Goal: Information Seeking & Learning: Learn about a topic

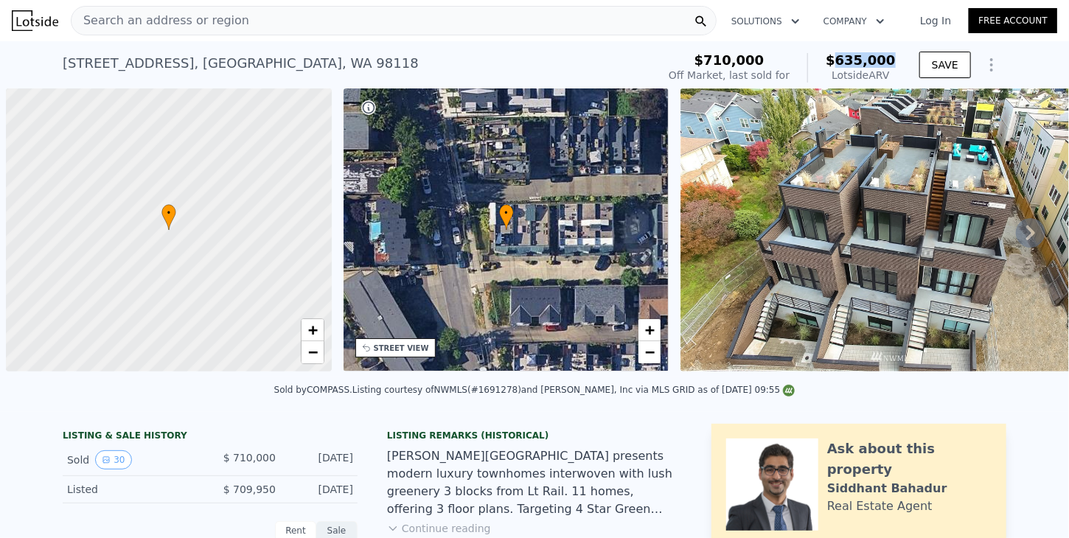
scroll to position [0, 6]
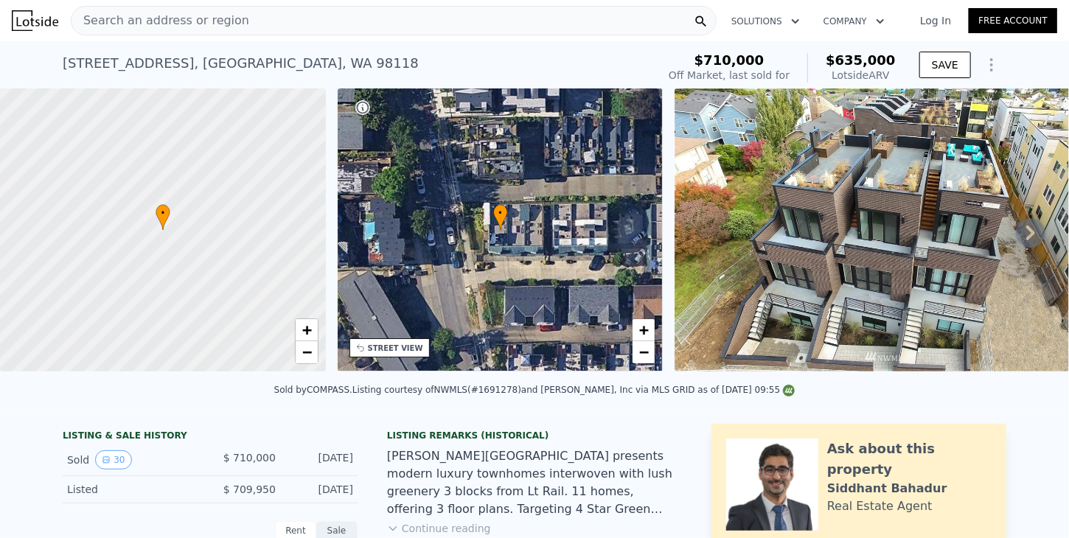
click at [128, 21] on span "Search an address or region" at bounding box center [160, 21] width 178 height 18
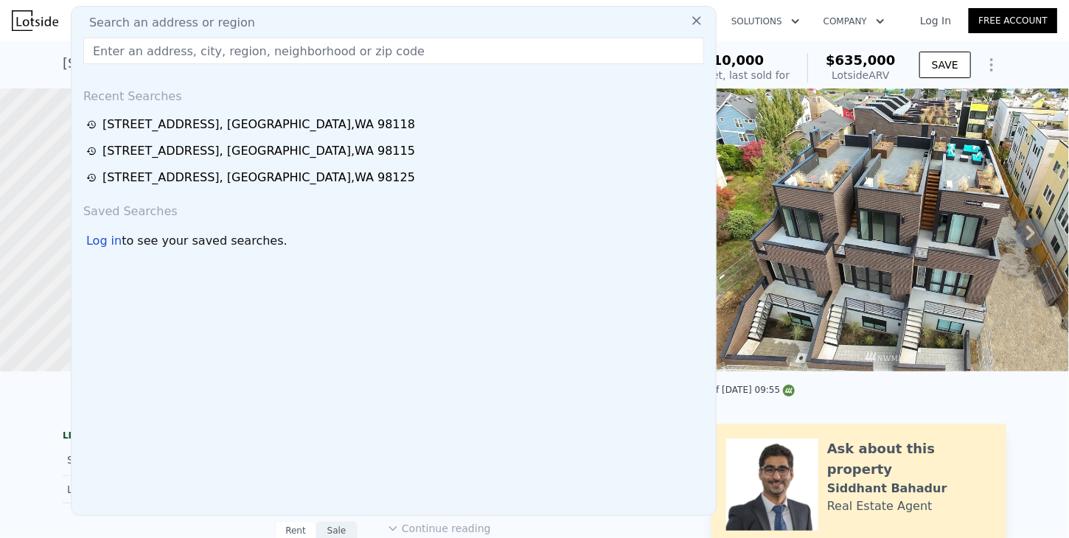
type input "[STREET_ADDRESS]"
type input "$ 628,000"
type input "-$ 168,879"
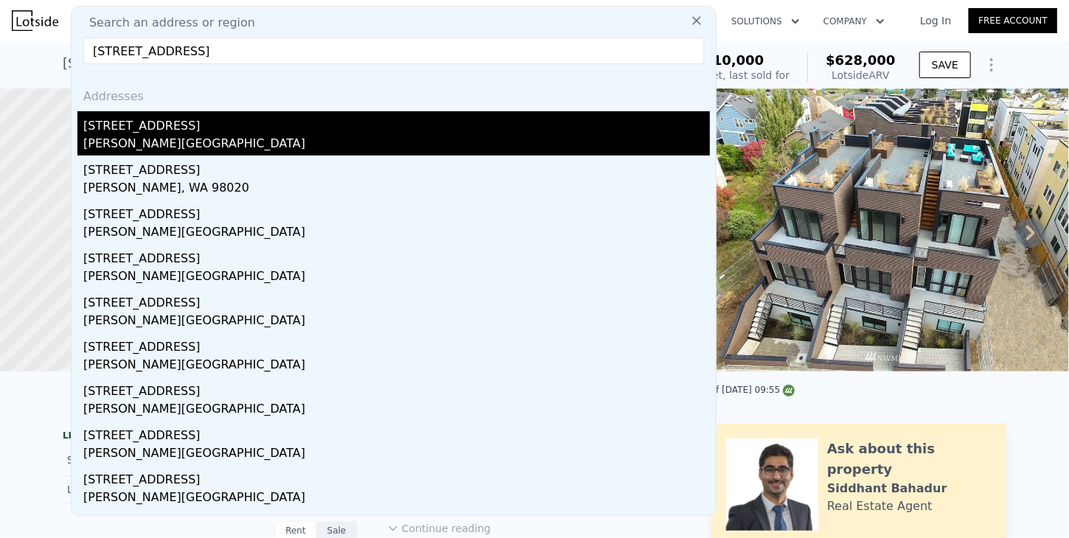
type input "[STREET_ADDRESS]"
click at [103, 128] on div "[STREET_ADDRESS]" at bounding box center [396, 123] width 627 height 24
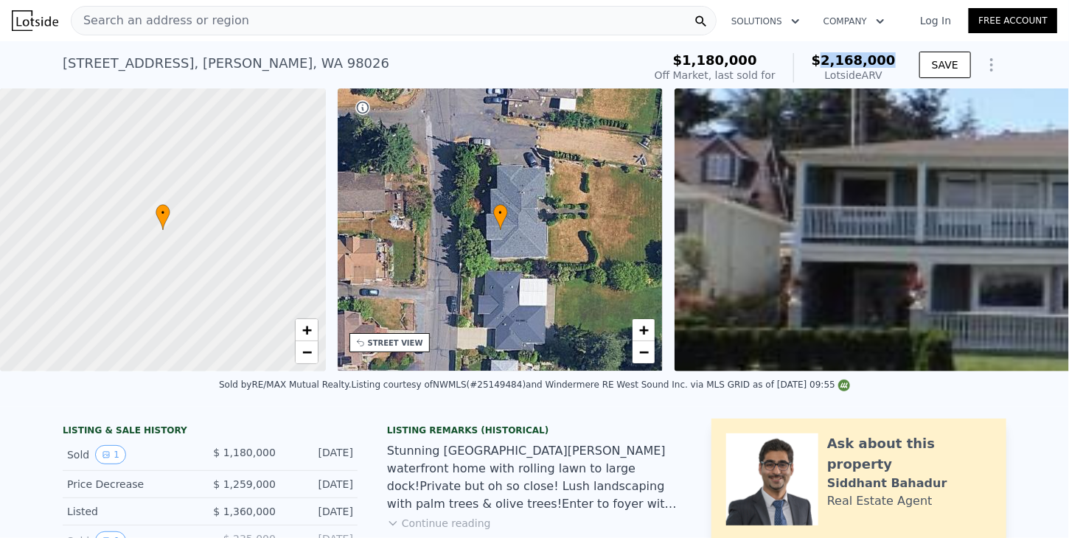
drag, startPoint x: 834, startPoint y: 59, endPoint x: 901, endPoint y: 67, distance: 66.8
click at [901, 67] on div "$1,180,000 Off Market, last sold for $2,168,000 Lotside ARV SAVE" at bounding box center [827, 67] width 357 height 41
copy span "2,168,000"
click at [235, 24] on div "Search an address or region" at bounding box center [394, 20] width 646 height 29
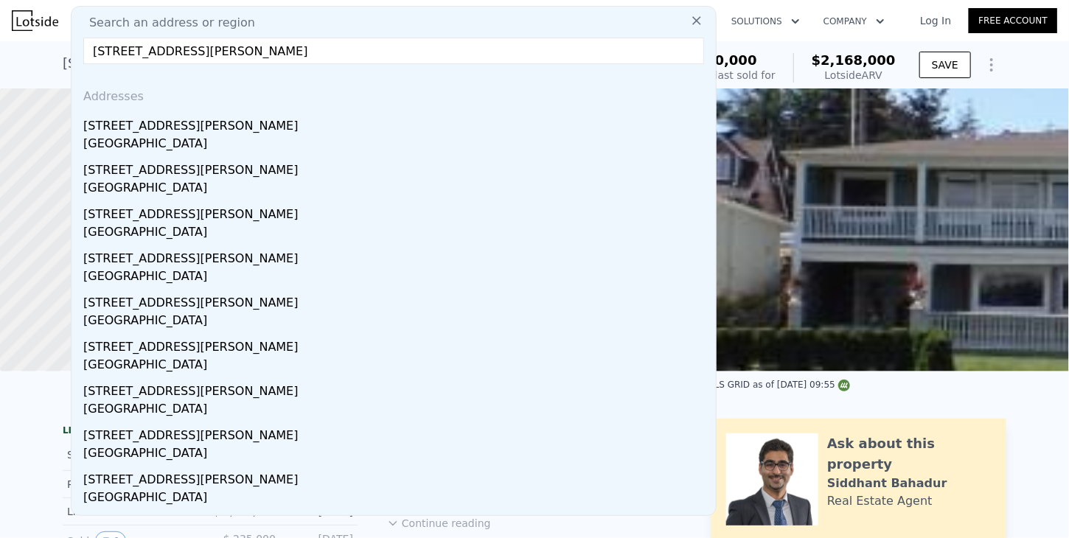
type input "[STREET_ADDRESS][PERSON_NAME]"
drag, startPoint x: 106, startPoint y: 130, endPoint x: 868, endPoint y: 102, distance: 761.9
click at [106, 130] on div "[STREET_ADDRESS][PERSON_NAME]" at bounding box center [396, 123] width 627 height 24
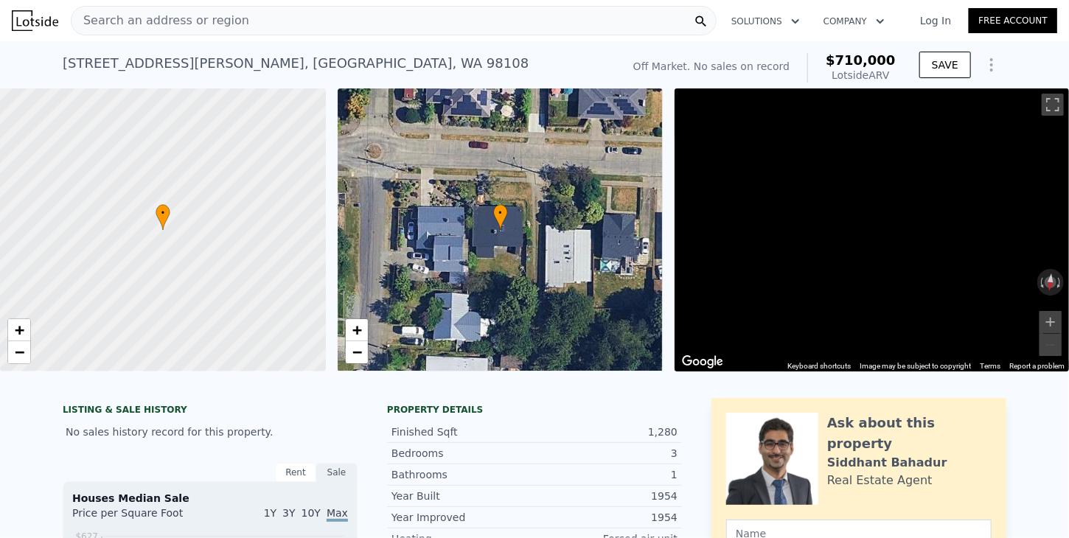
drag, startPoint x: 845, startPoint y: 62, endPoint x: 899, endPoint y: 65, distance: 53.9
click at [899, 65] on div "Off Market. No sales on record $710,000 Lotside ARV" at bounding box center [764, 67] width 274 height 41
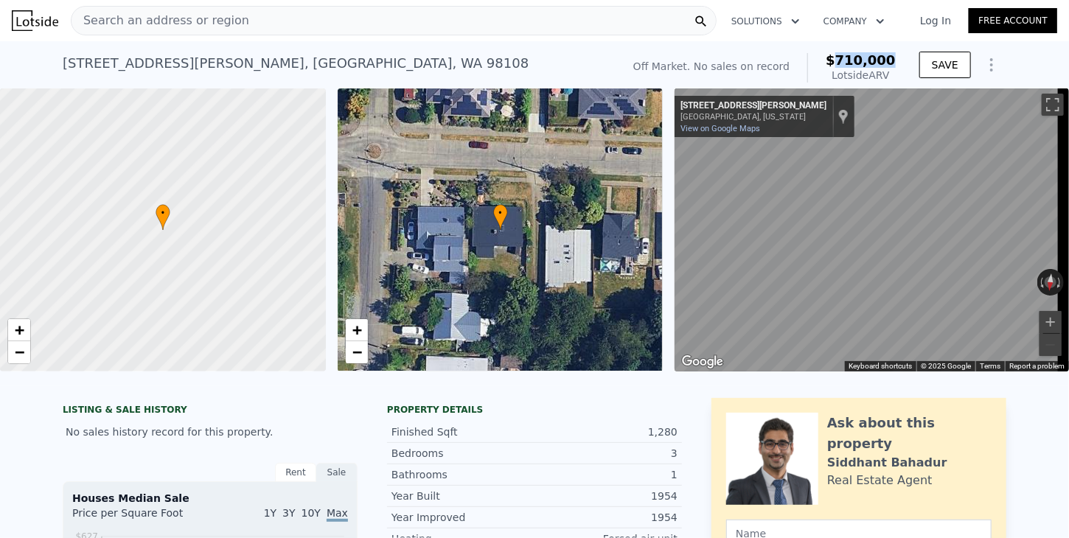
copy span "710,000"
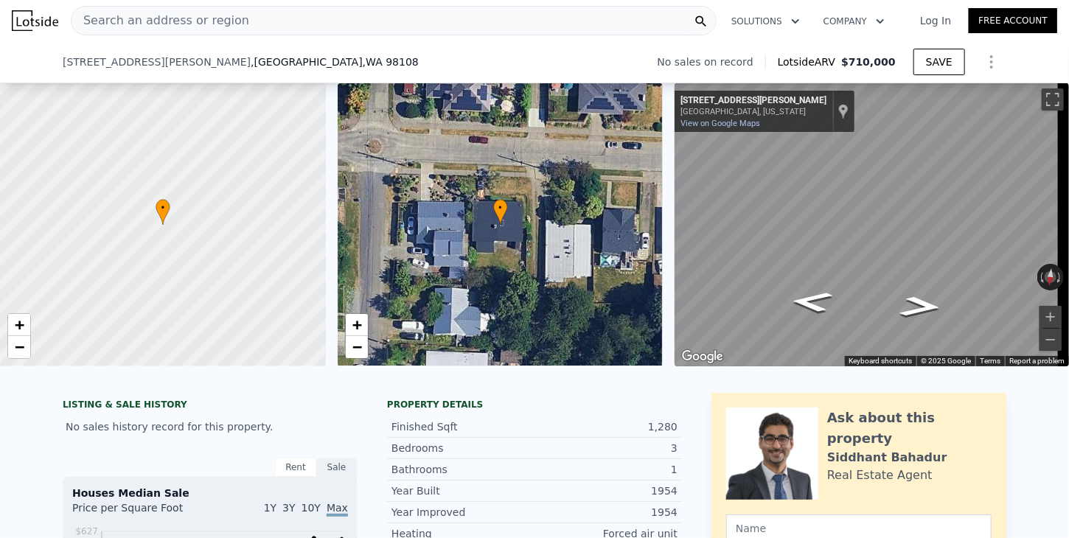
scroll to position [215, 0]
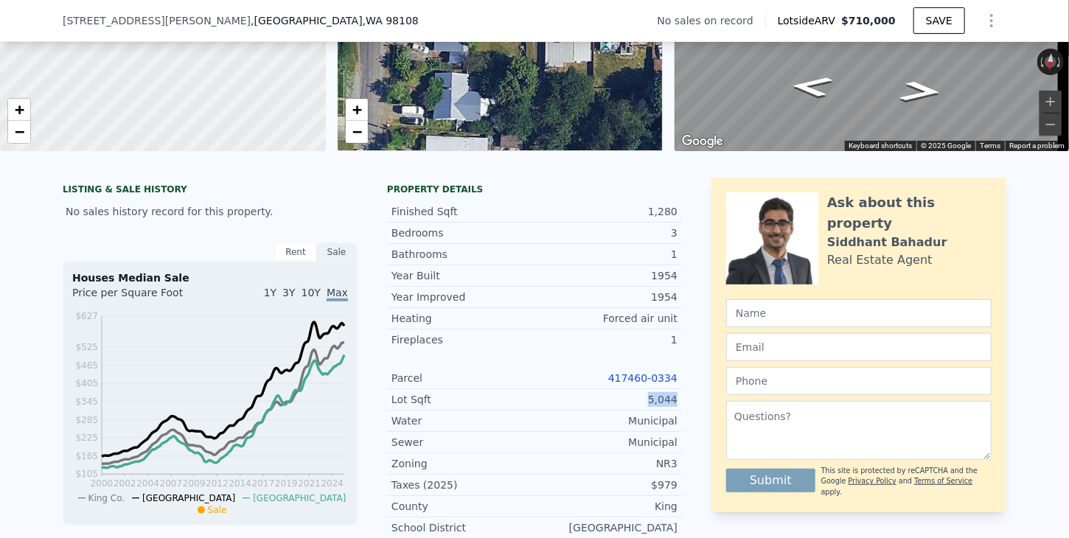
drag, startPoint x: 651, startPoint y: 407, endPoint x: 675, endPoint y: 407, distance: 24.3
click at [675, 407] on div "Lot Sqft 5,044" at bounding box center [534, 399] width 295 height 21
copy div "5,044"
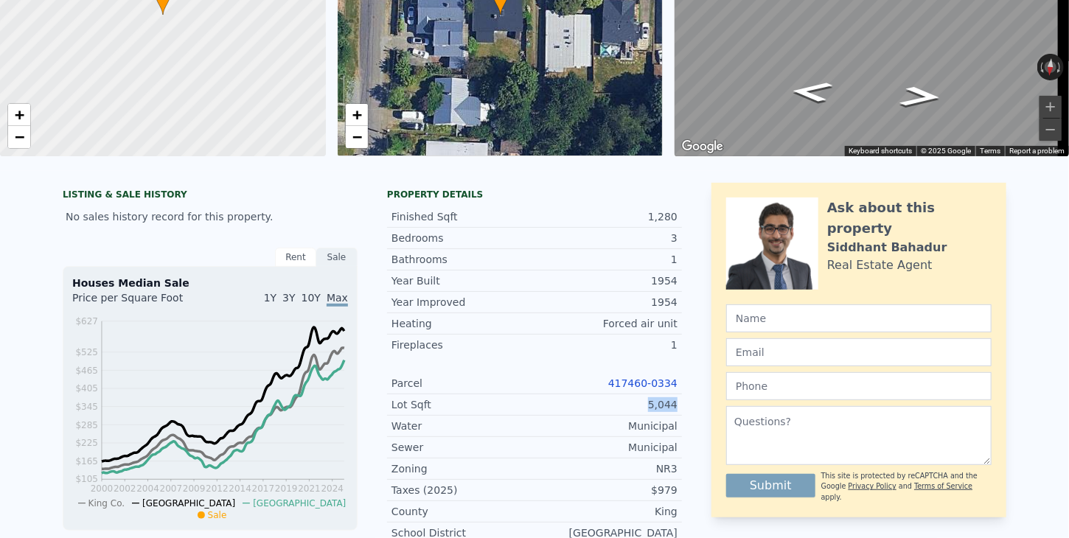
scroll to position [0, 0]
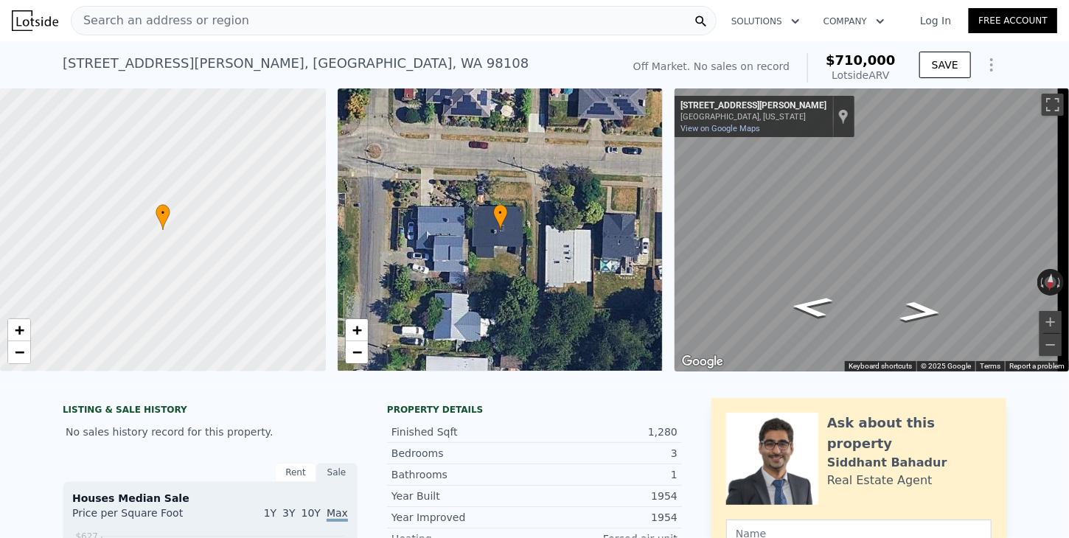
click at [133, 25] on span "Search an address or region" at bounding box center [160, 21] width 178 height 18
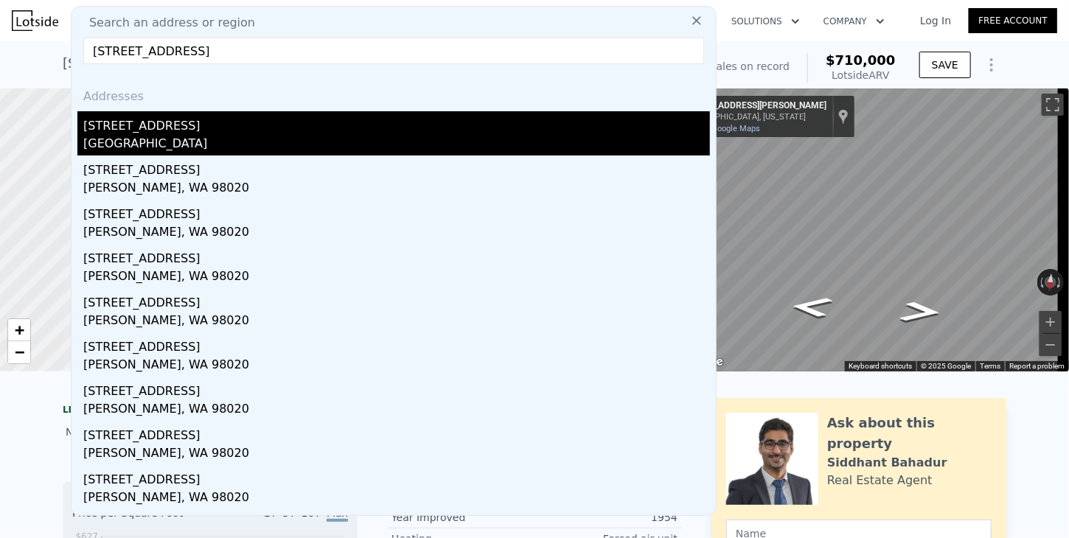
type input "[STREET_ADDRESS]"
click at [128, 141] on div "[GEOGRAPHIC_DATA]" at bounding box center [396, 145] width 627 height 21
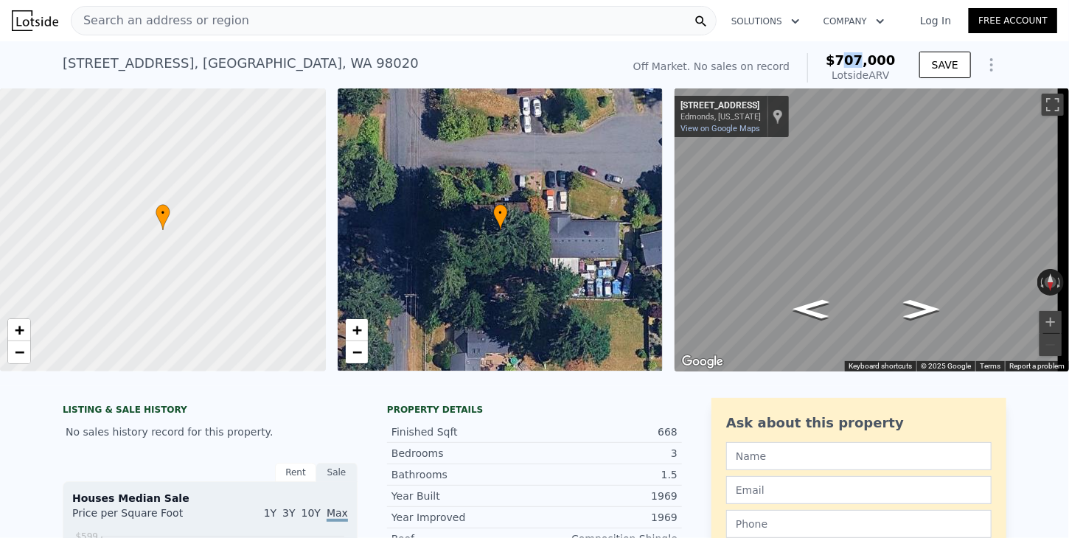
drag, startPoint x: 848, startPoint y: 59, endPoint x: 885, endPoint y: 63, distance: 37.0
click at [901, 63] on div "Off Market. No sales on record $707,000 Lotside ARV SAVE" at bounding box center [816, 67] width 379 height 41
drag, startPoint x: 846, startPoint y: 57, endPoint x: 896, endPoint y: 57, distance: 49.4
click at [896, 57] on div "Off Market. No sales on record $707,000 Lotside ARV" at bounding box center [764, 67] width 274 height 41
copy span "707,000"
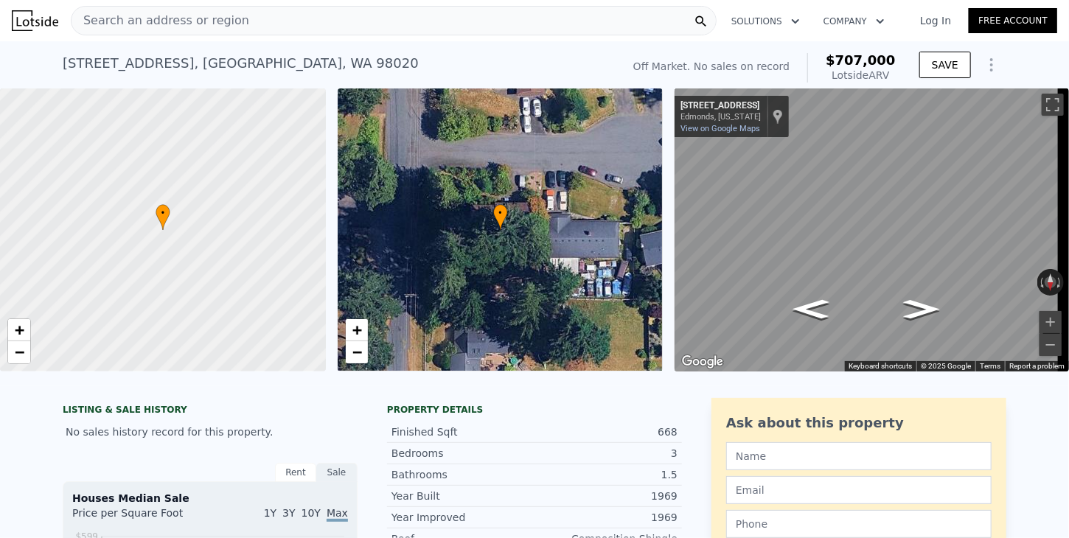
click at [170, 25] on span "Search an address or region" at bounding box center [160, 21] width 178 height 18
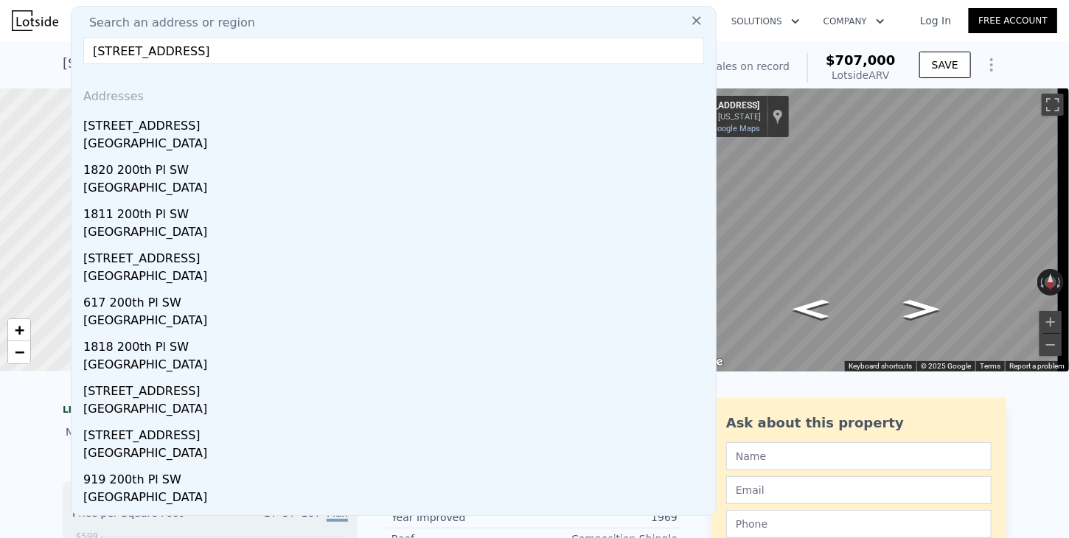
drag, startPoint x: 15, startPoint y: 46, endPoint x: 92, endPoint y: 48, distance: 76.7
paste input "[STREET_ADDRESS]"
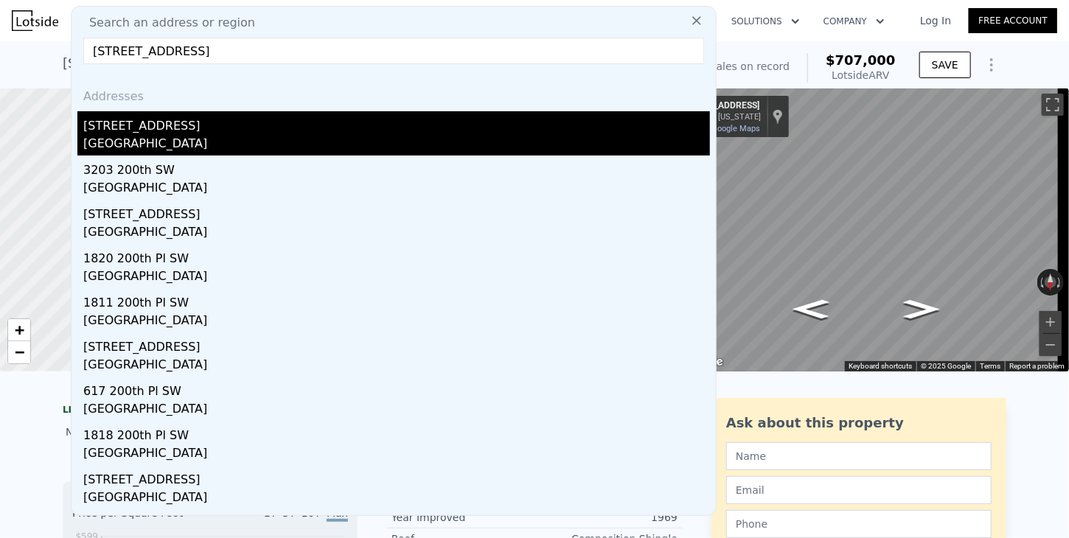
type input "[STREET_ADDRESS]"
click at [139, 136] on div "[GEOGRAPHIC_DATA]" at bounding box center [396, 145] width 627 height 21
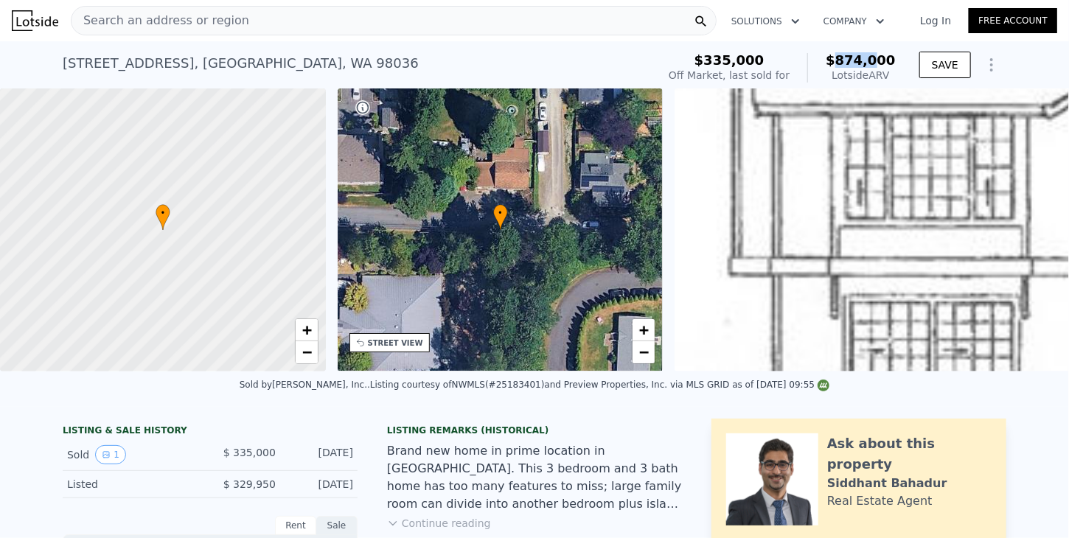
drag, startPoint x: 854, startPoint y: 74, endPoint x: 897, endPoint y: 60, distance: 45.9
click at [897, 60] on div "$335,000 Off Market, last sold for $874,000 Lotside ARV" at bounding box center [782, 67] width 239 height 41
